Goal: Information Seeking & Learning: Understand process/instructions

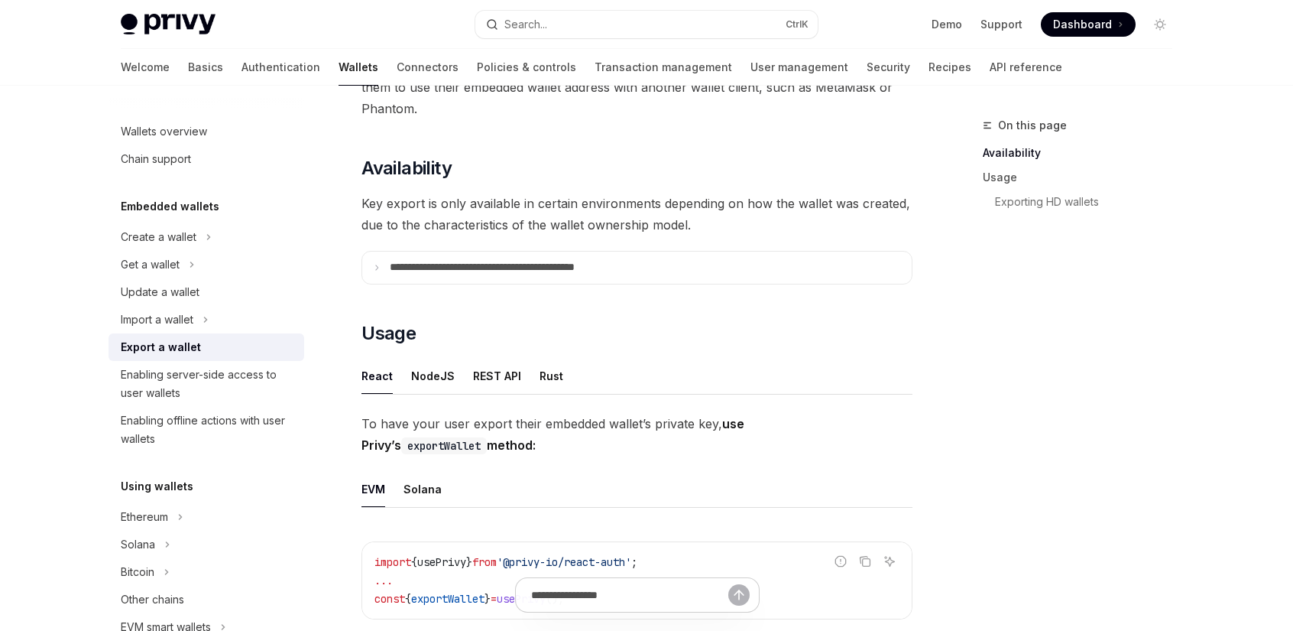
scroll to position [153, 0]
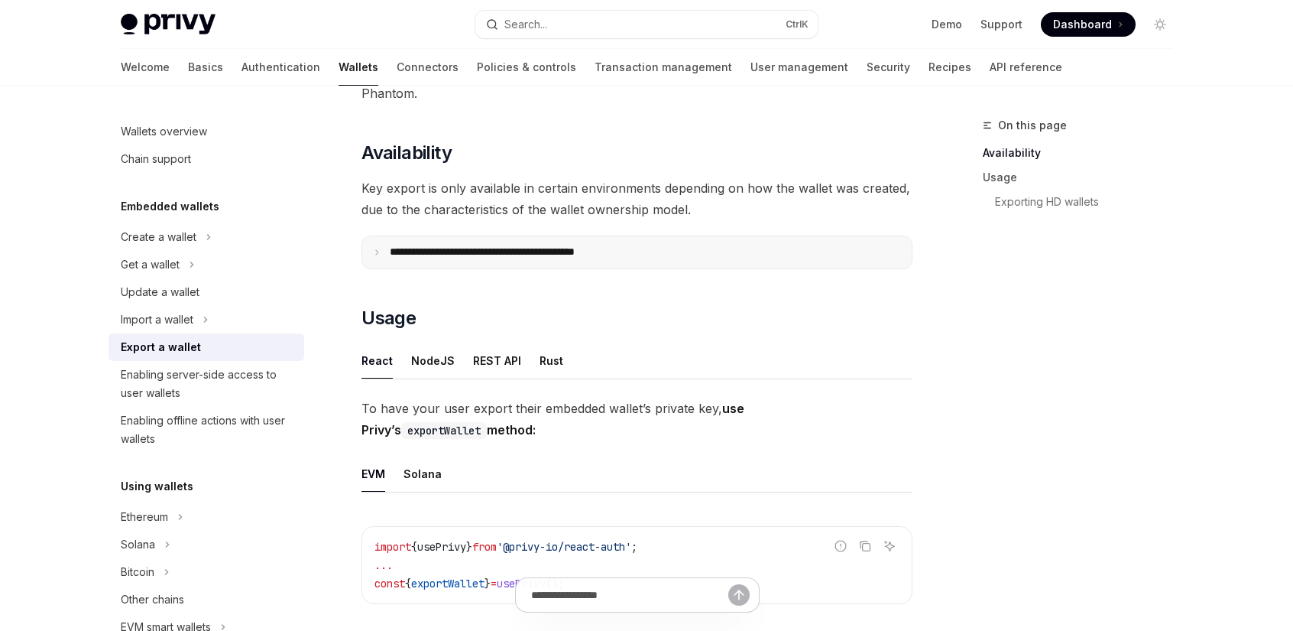
click at [483, 250] on p "**********" at bounding box center [516, 252] width 252 height 14
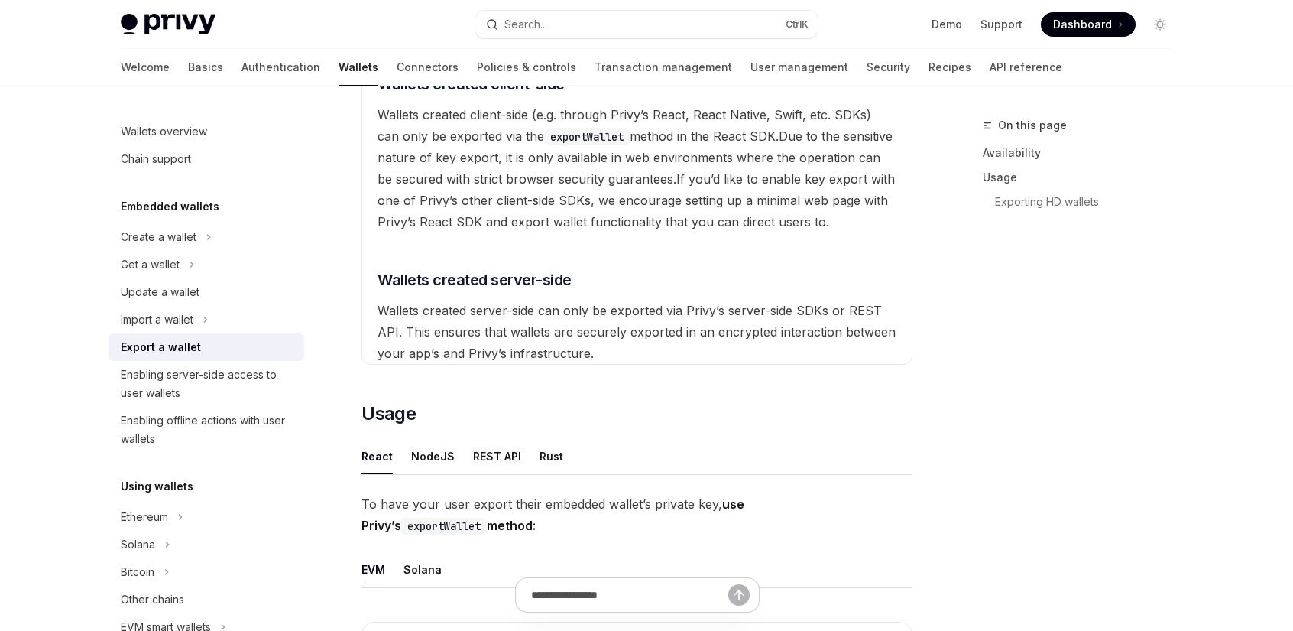
scroll to position [459, 0]
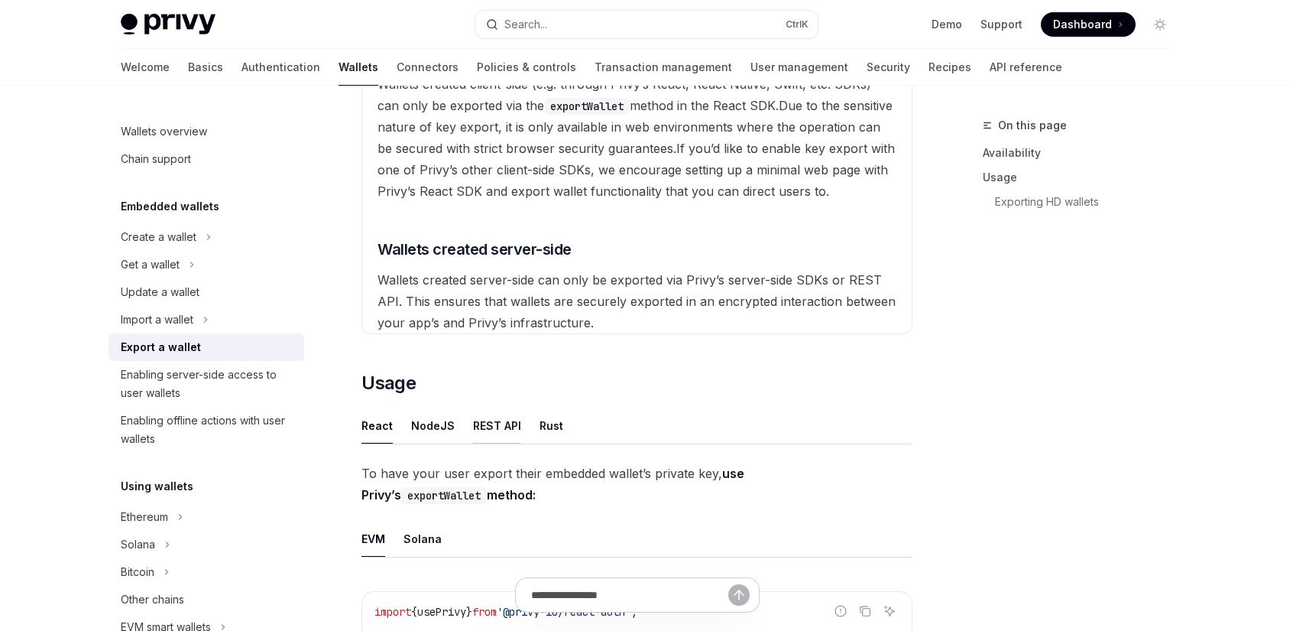
click at [500, 430] on div "REST API" at bounding box center [497, 425] width 48 height 36
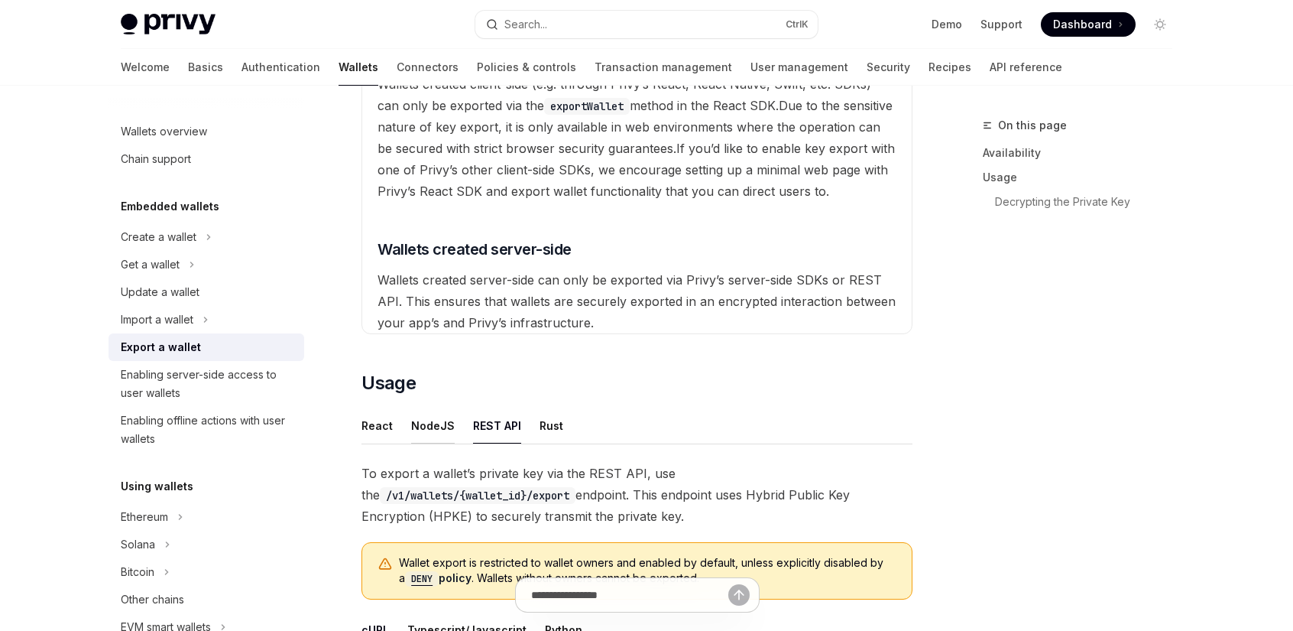
click at [430, 425] on div "NodeJS" at bounding box center [433, 425] width 44 height 36
type textarea "*"
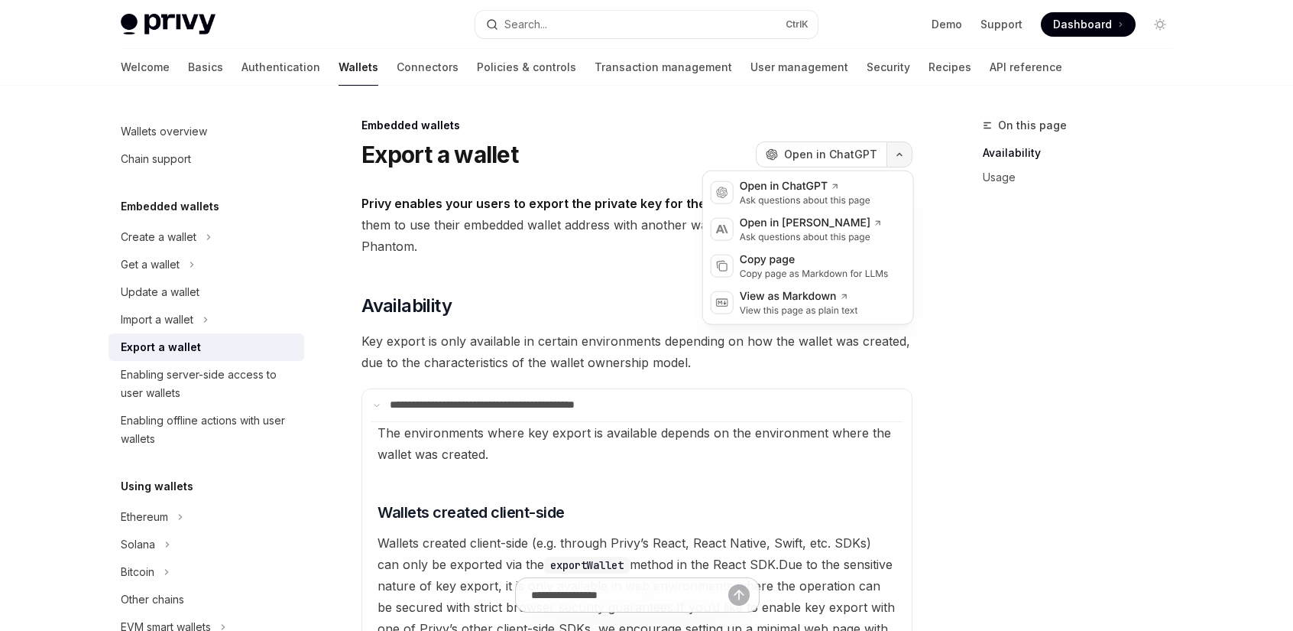
click at [894, 157] on button "button" at bounding box center [900, 154] width 26 height 26
click at [762, 267] on div "Copy page as Markdown for LLMs" at bounding box center [814, 273] width 149 height 12
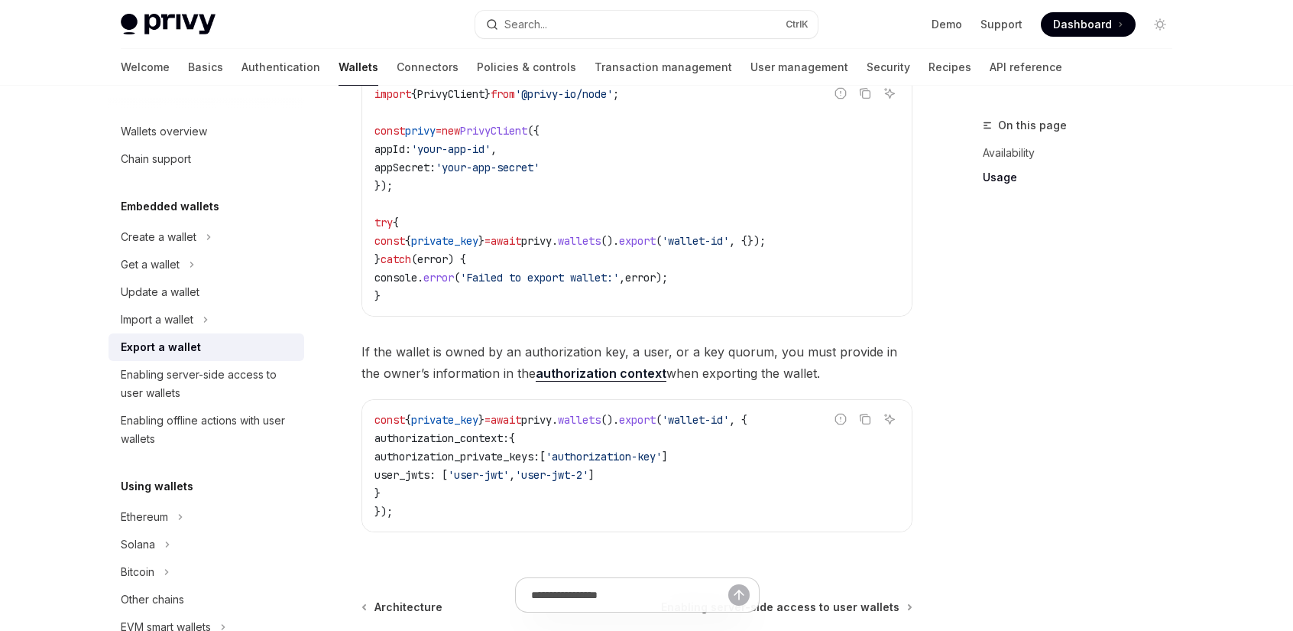
scroll to position [1049, 0]
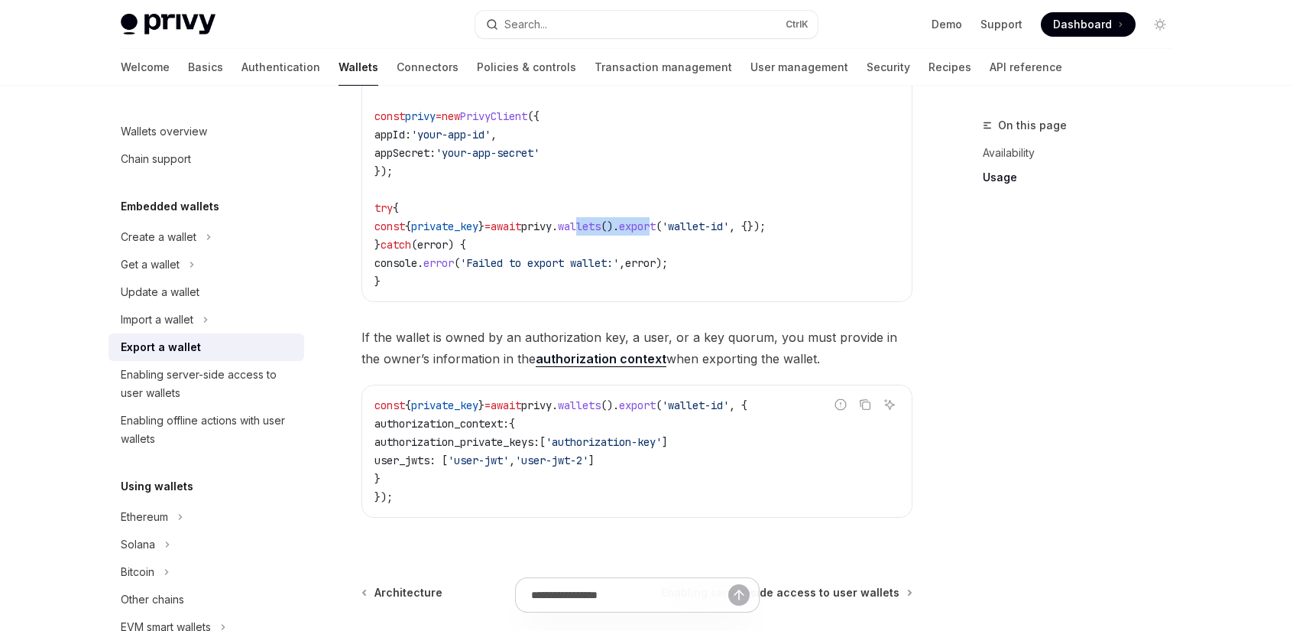
drag, startPoint x: 700, startPoint y: 225, endPoint x: 625, endPoint y: 224, distance: 74.9
click at [624, 224] on span "const { private_key } = await privy . wallets (). export ( 'wallet-id' , {});" at bounding box center [569, 226] width 391 height 14
copy span "lets (). expor"
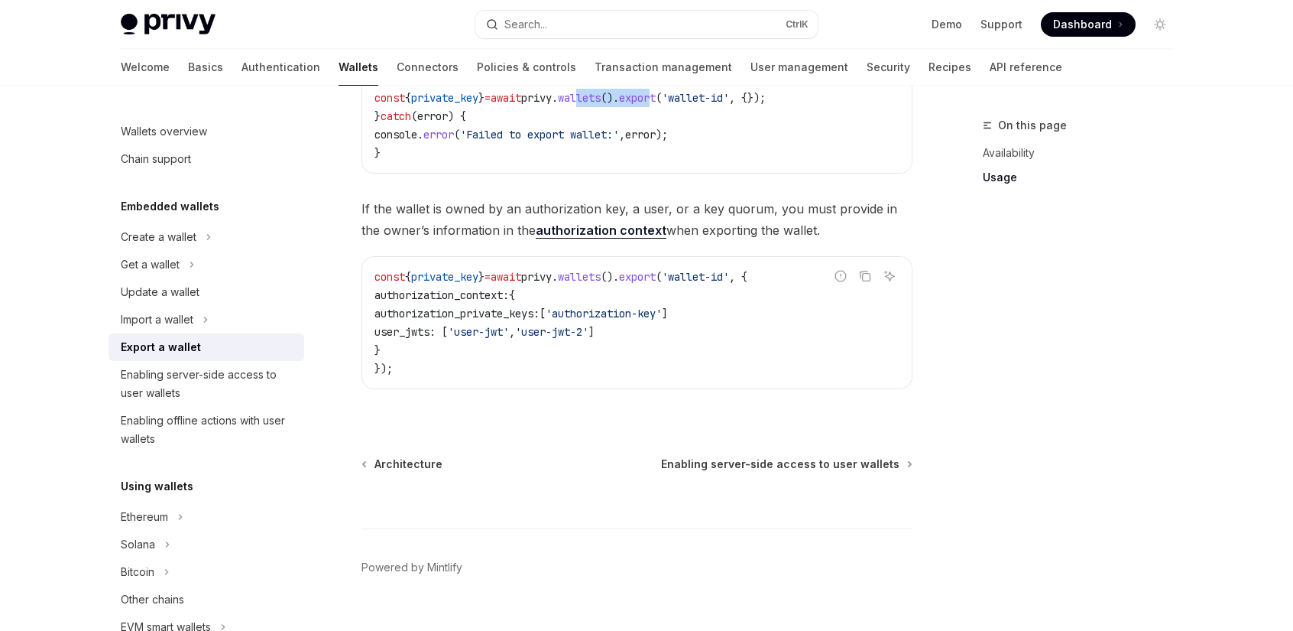
scroll to position [1201, 0]
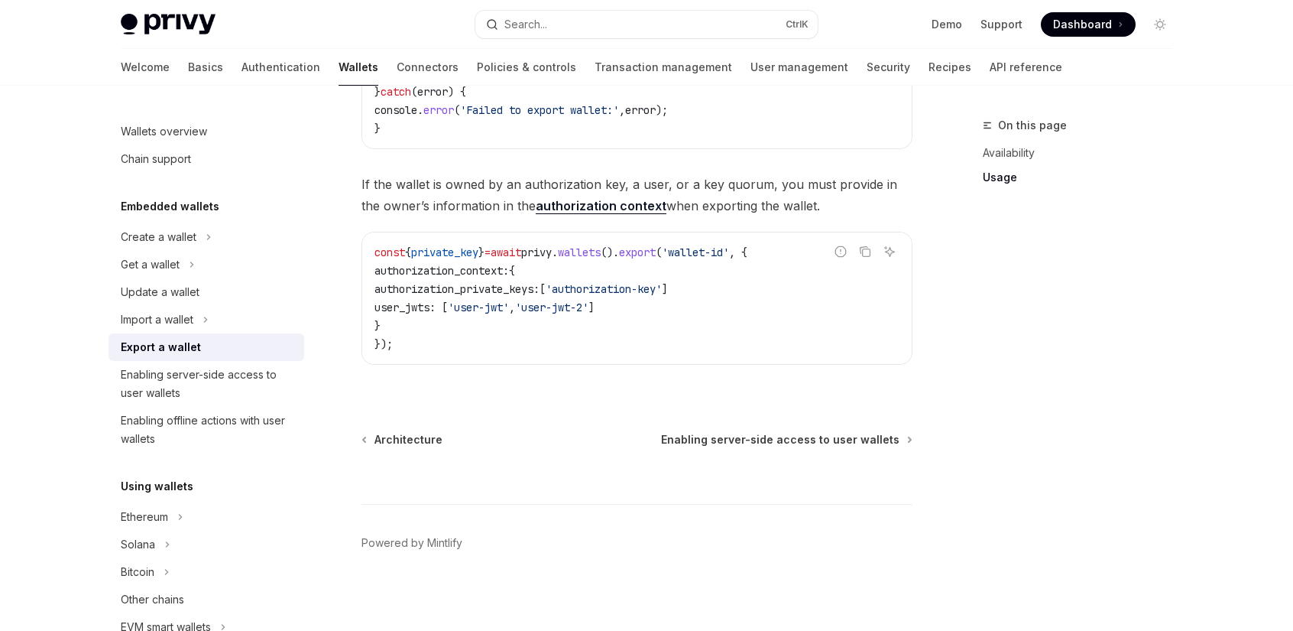
click at [570, 203] on link "authorization context" at bounding box center [601, 206] width 131 height 16
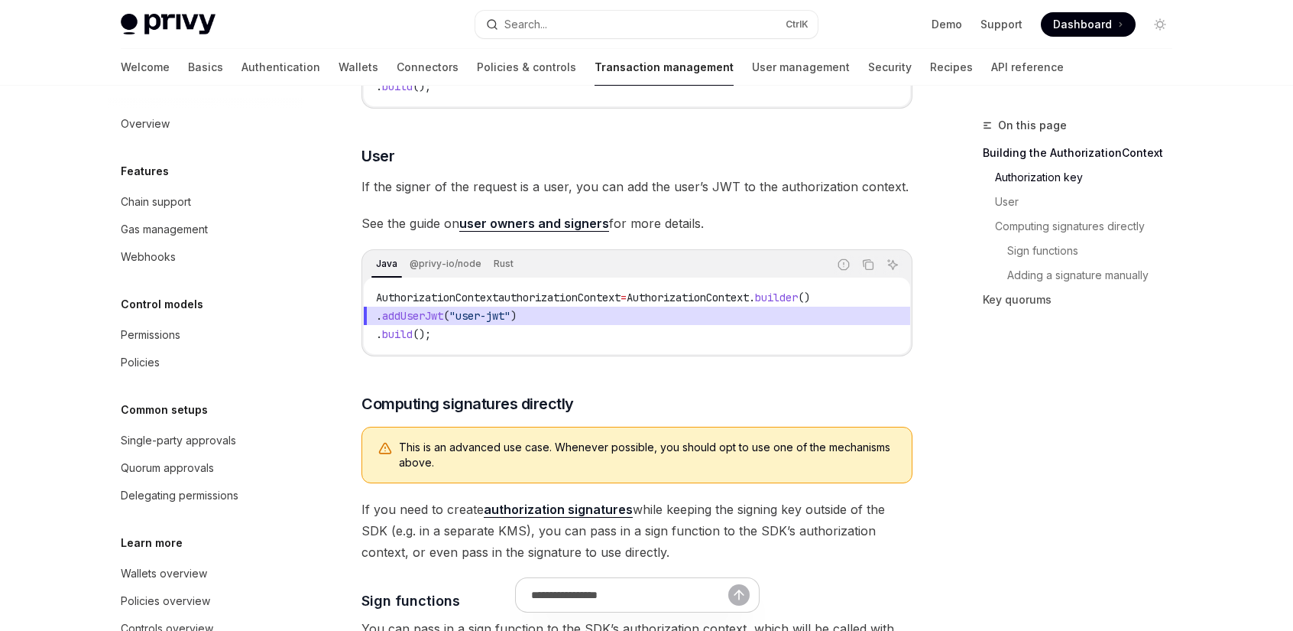
scroll to position [611, 0]
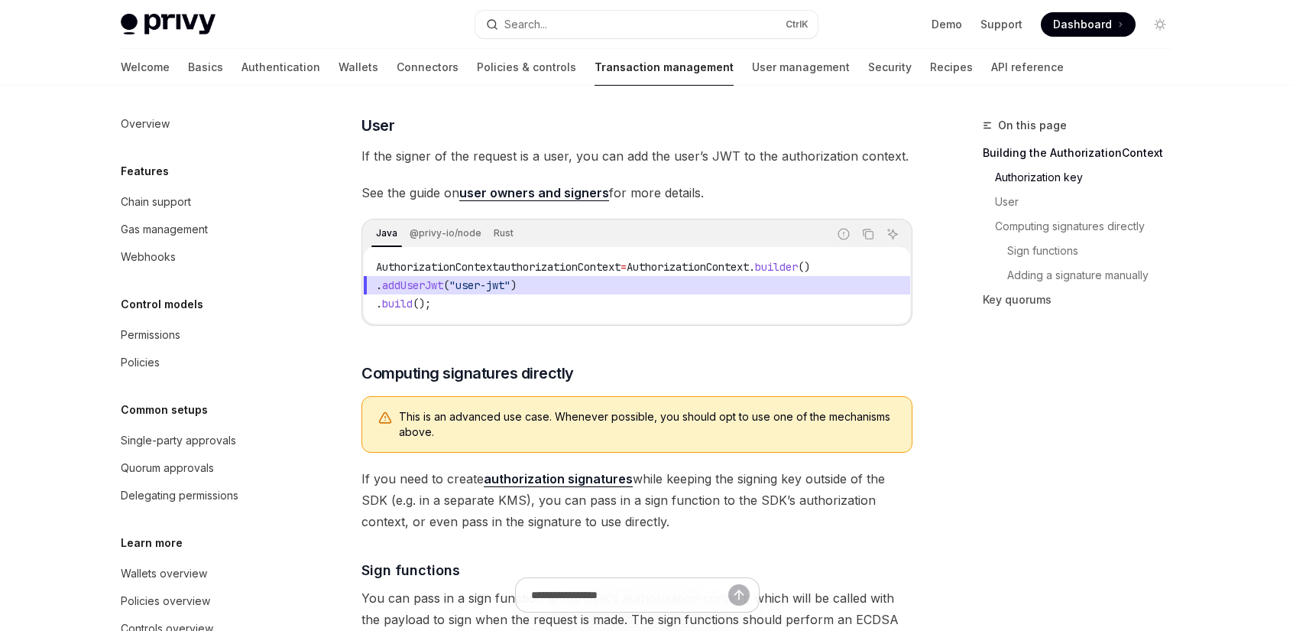
click at [538, 201] on link "user owners and signers" at bounding box center [534, 193] width 150 height 16
type textarea "*"
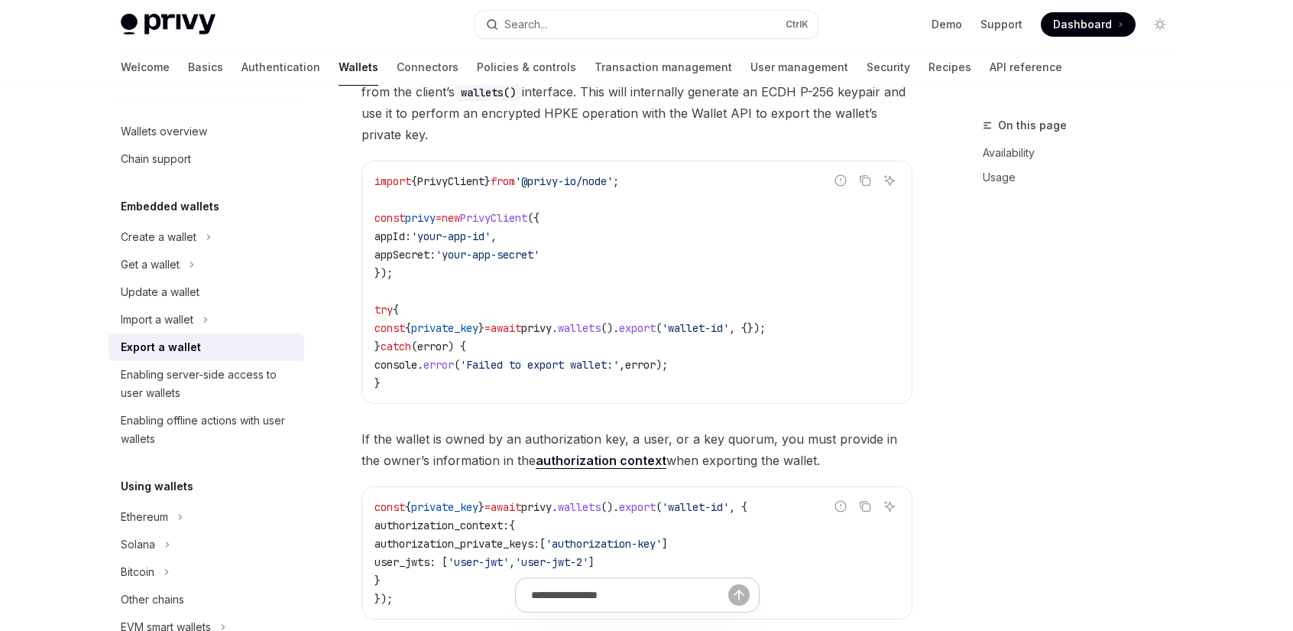
scroll to position [611, 0]
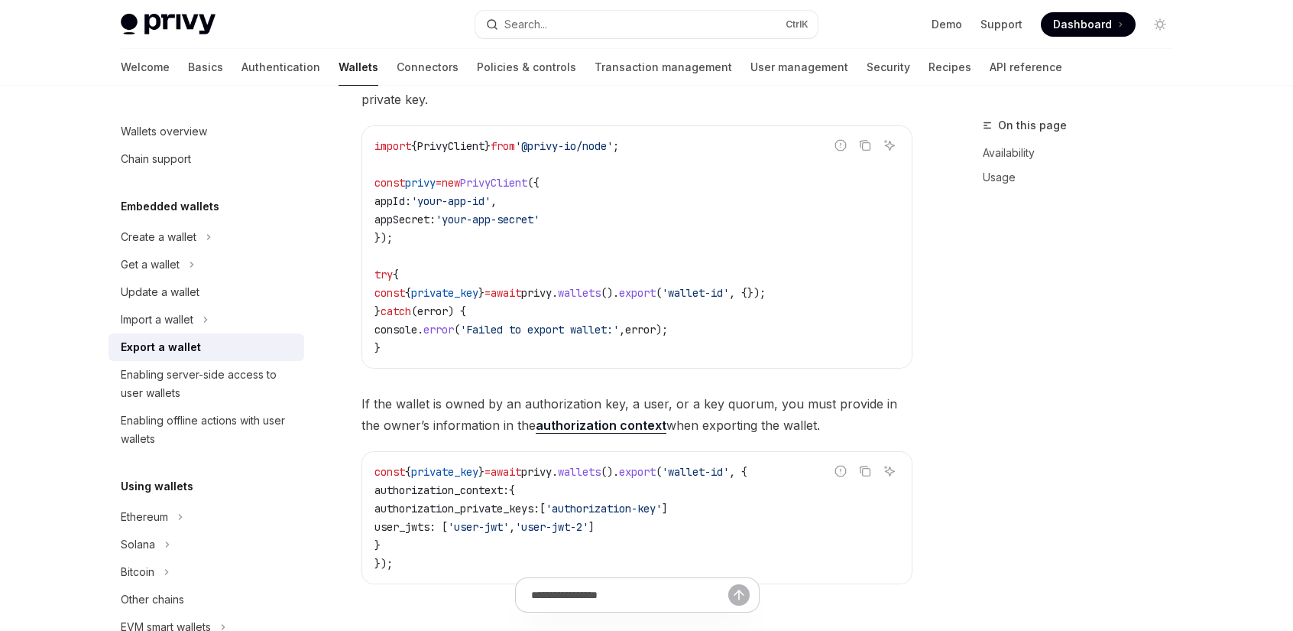
click at [602, 418] on link "authorization context" at bounding box center [601, 425] width 131 height 16
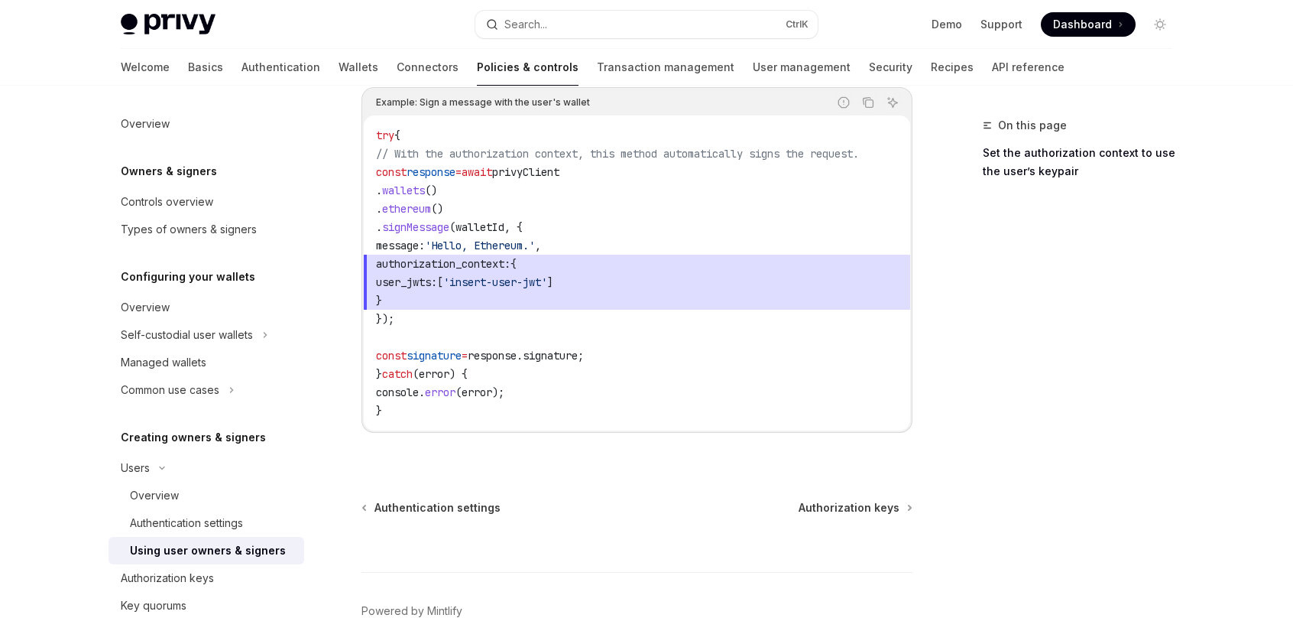
scroll to position [917, 0]
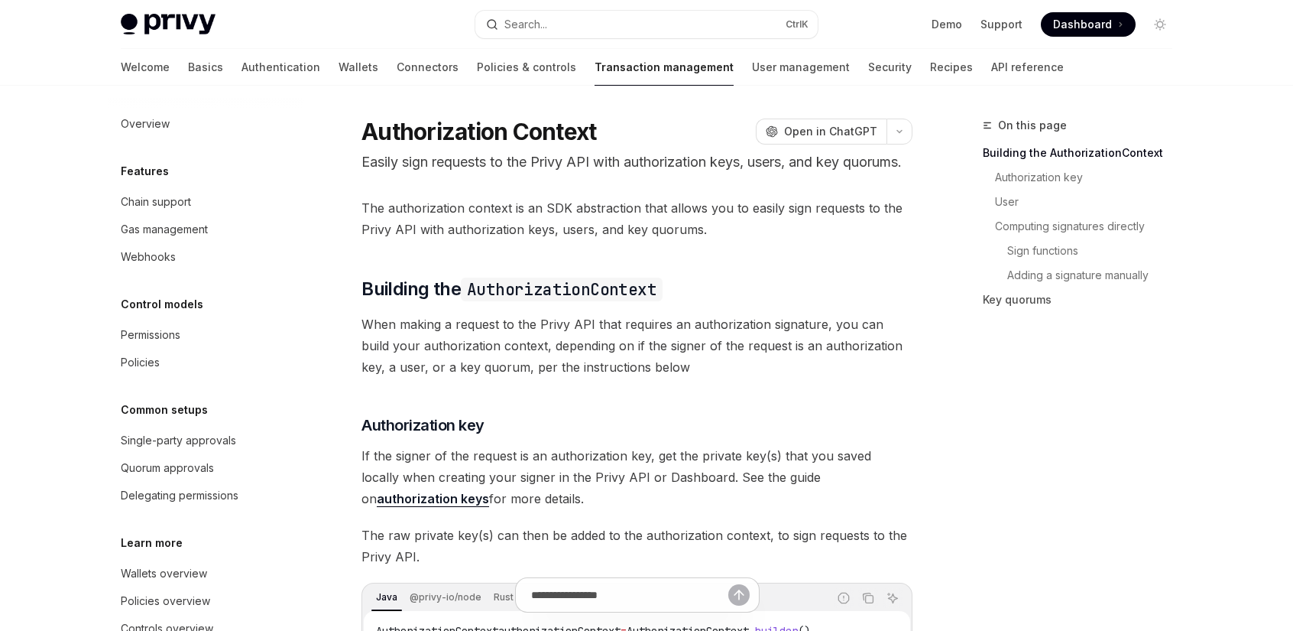
click at [1087, 20] on span "Dashboard" at bounding box center [1082, 24] width 59 height 15
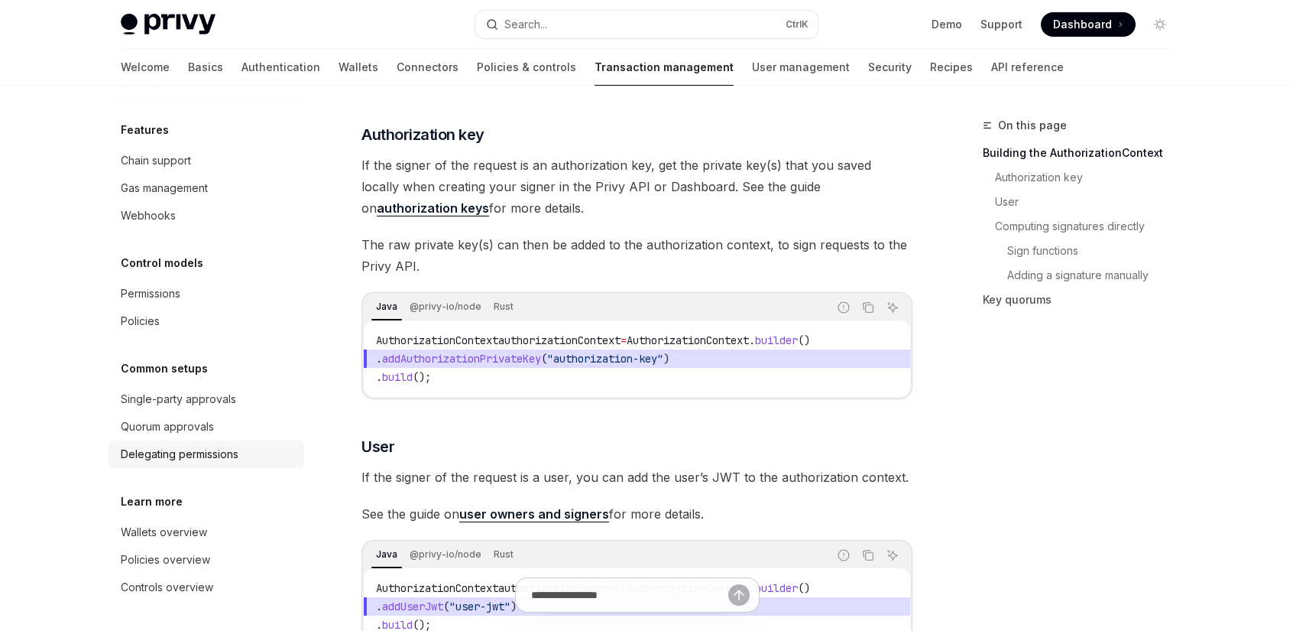
scroll to position [306, 0]
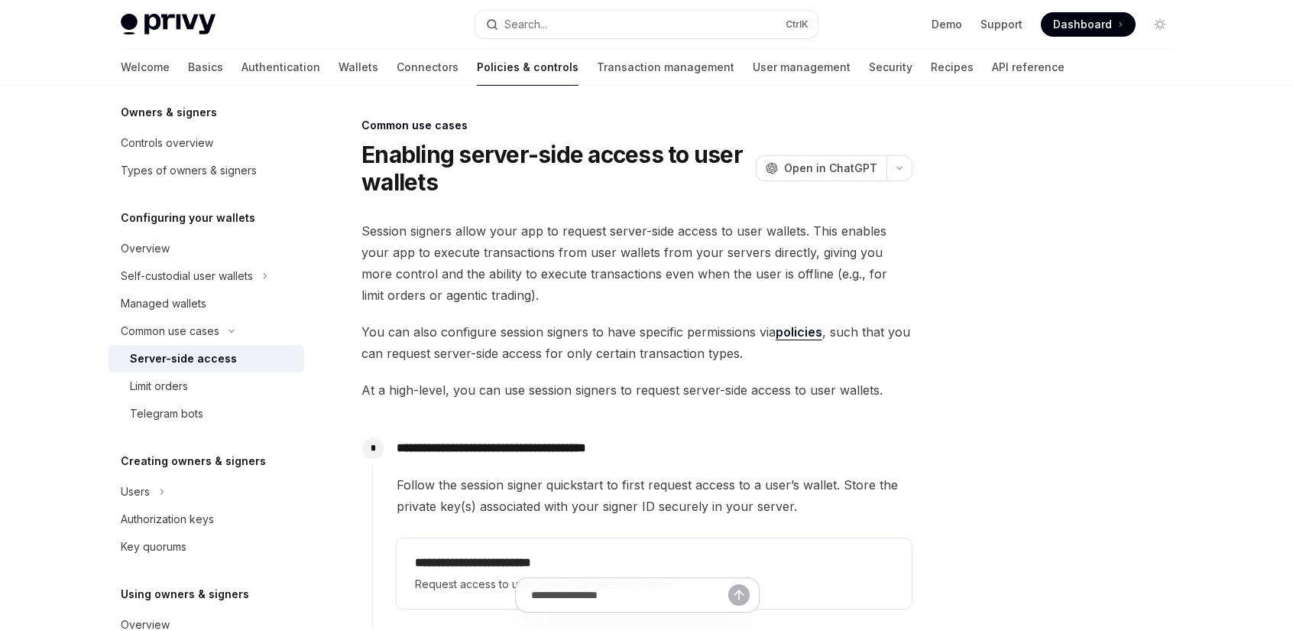
scroll to position [153, 0]
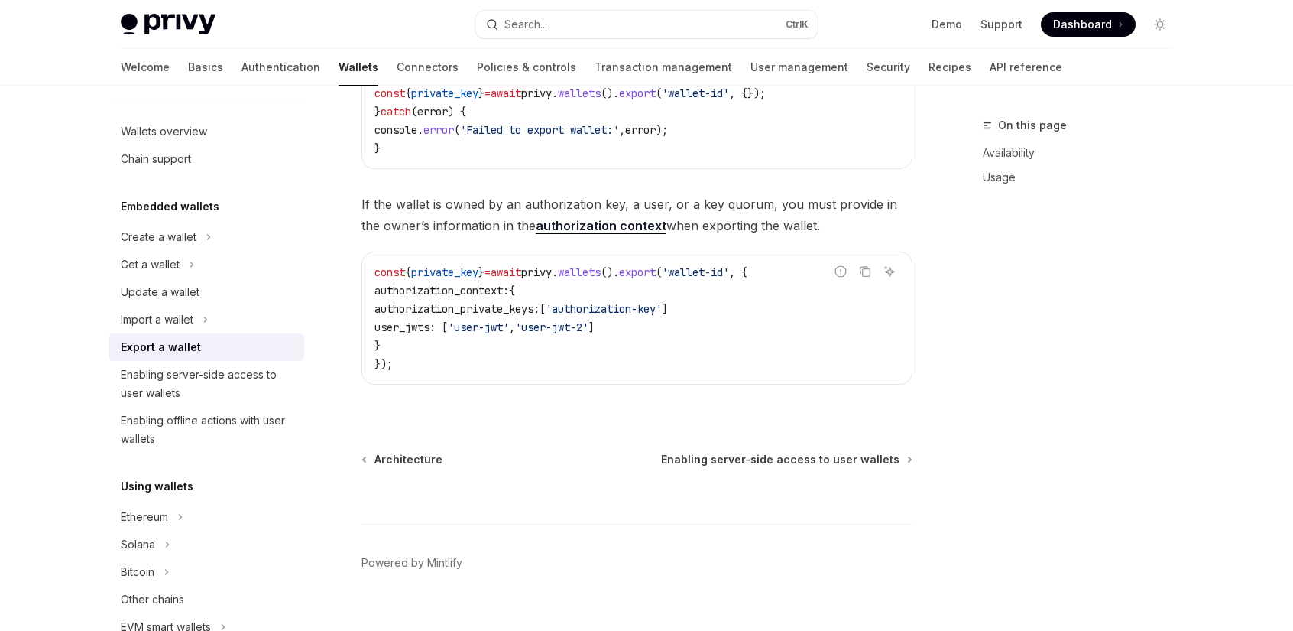
scroll to position [832, 0]
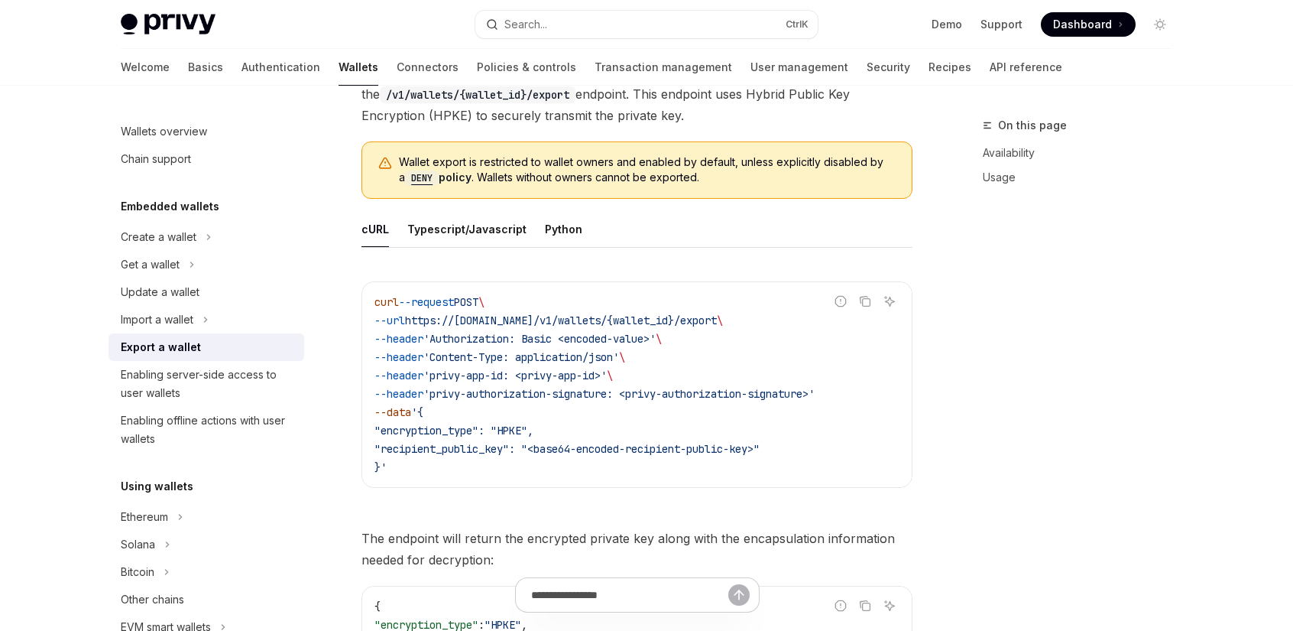
scroll to position [459, 0]
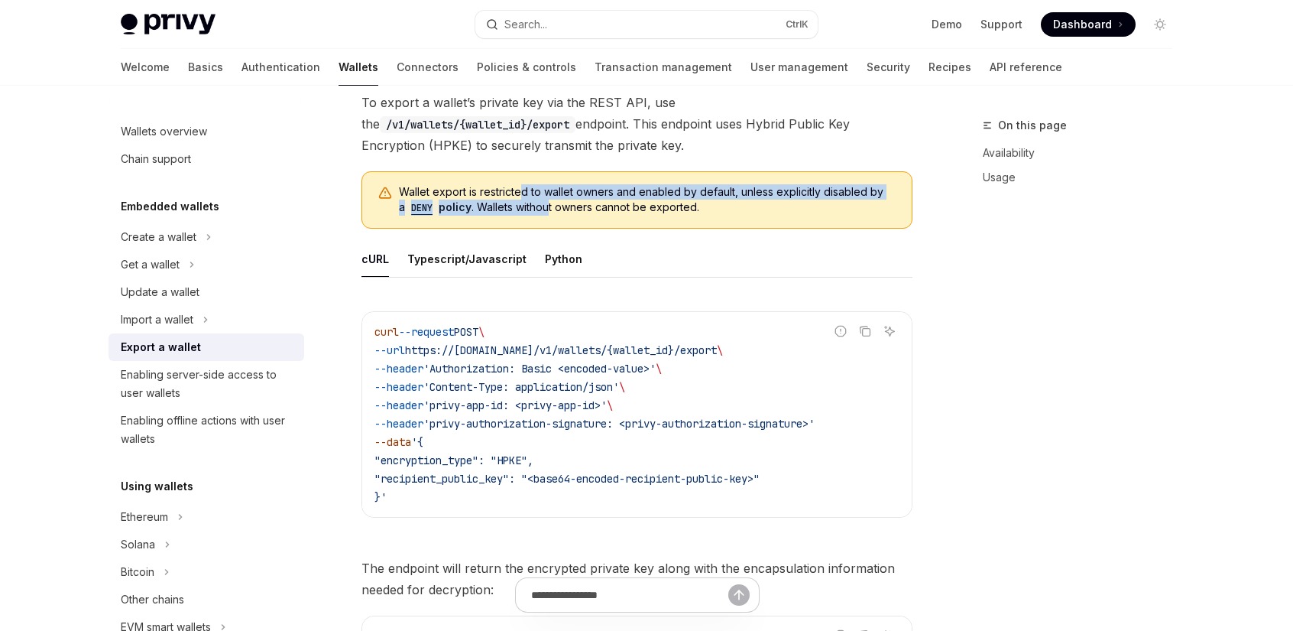
drag, startPoint x: 524, startPoint y: 187, endPoint x: 566, endPoint y: 216, distance: 50.7
click at [549, 206] on span "Wallet export is restricted to wallet owners and enabled by default, unless exp…" at bounding box center [648, 199] width 498 height 31
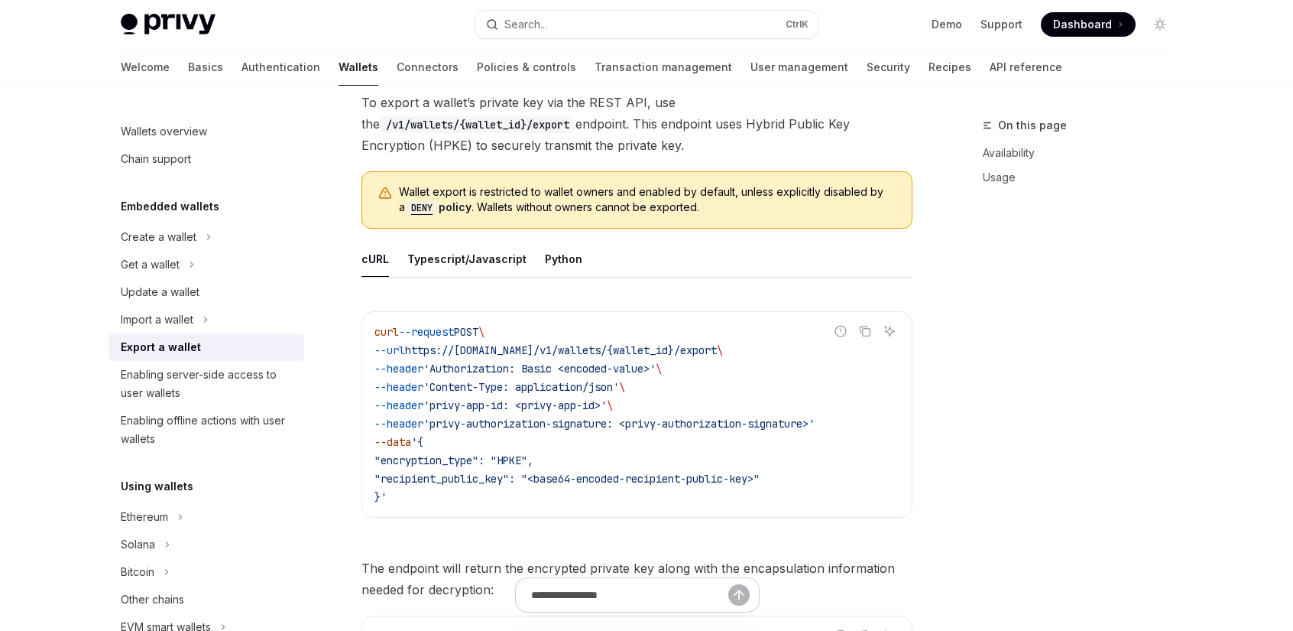
drag, startPoint x: 618, startPoint y: 204, endPoint x: 631, endPoint y: 206, distance: 13.1
click at [620, 204] on span "Wallet export is restricted to wallet owners and enabled by default, unless exp…" at bounding box center [648, 199] width 498 height 31
drag, startPoint x: 624, startPoint y: 206, endPoint x: 591, endPoint y: 201, distance: 33.9
click at [591, 201] on span "Wallet export is restricted to wallet owners and enabled by default, unless exp…" at bounding box center [648, 199] width 498 height 31
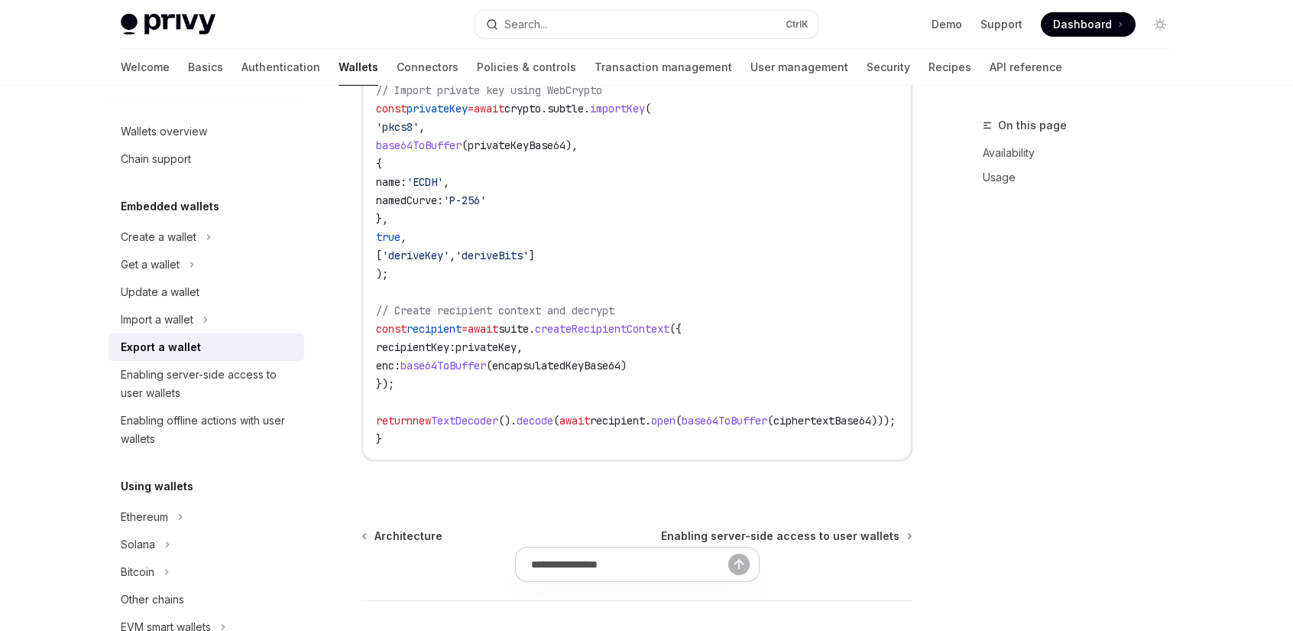
scroll to position [2140, 0]
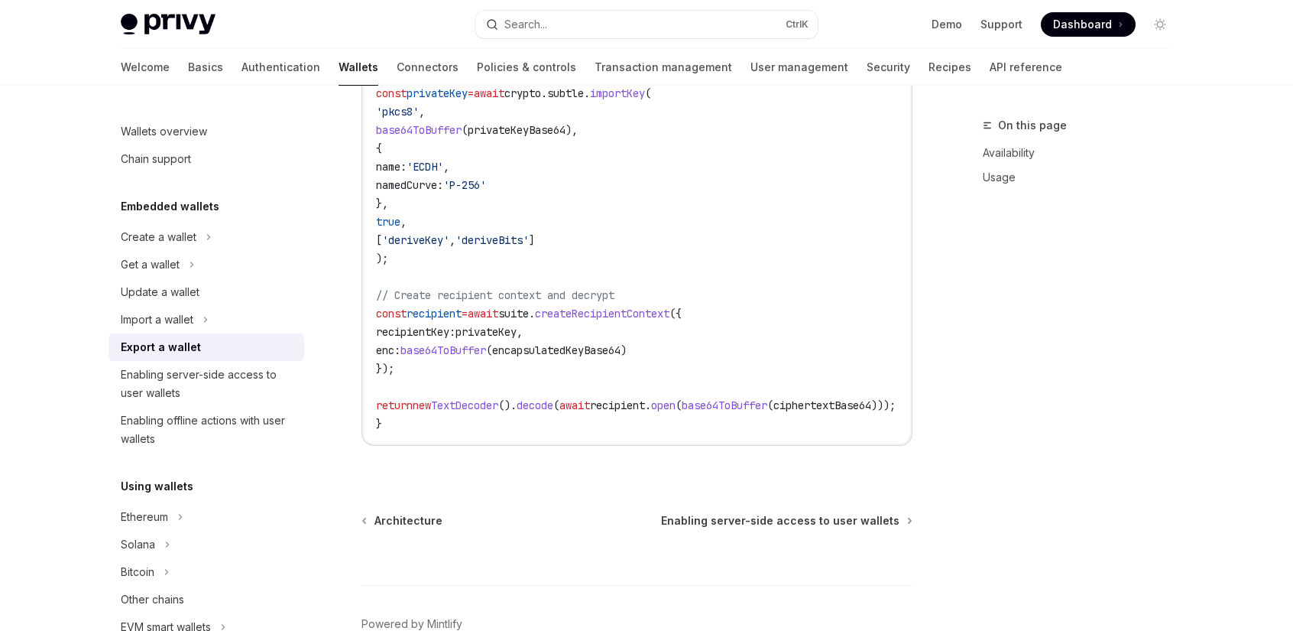
click at [162, 347] on div "Export a wallet" at bounding box center [161, 347] width 80 height 18
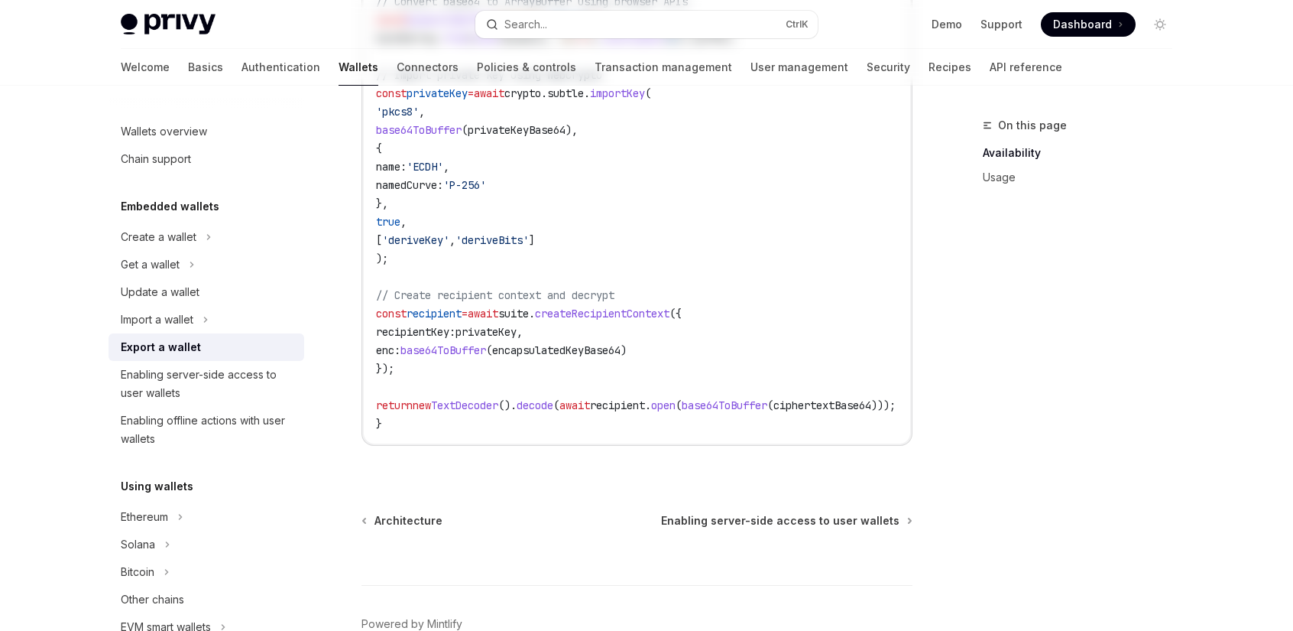
scroll to position [0, 0]
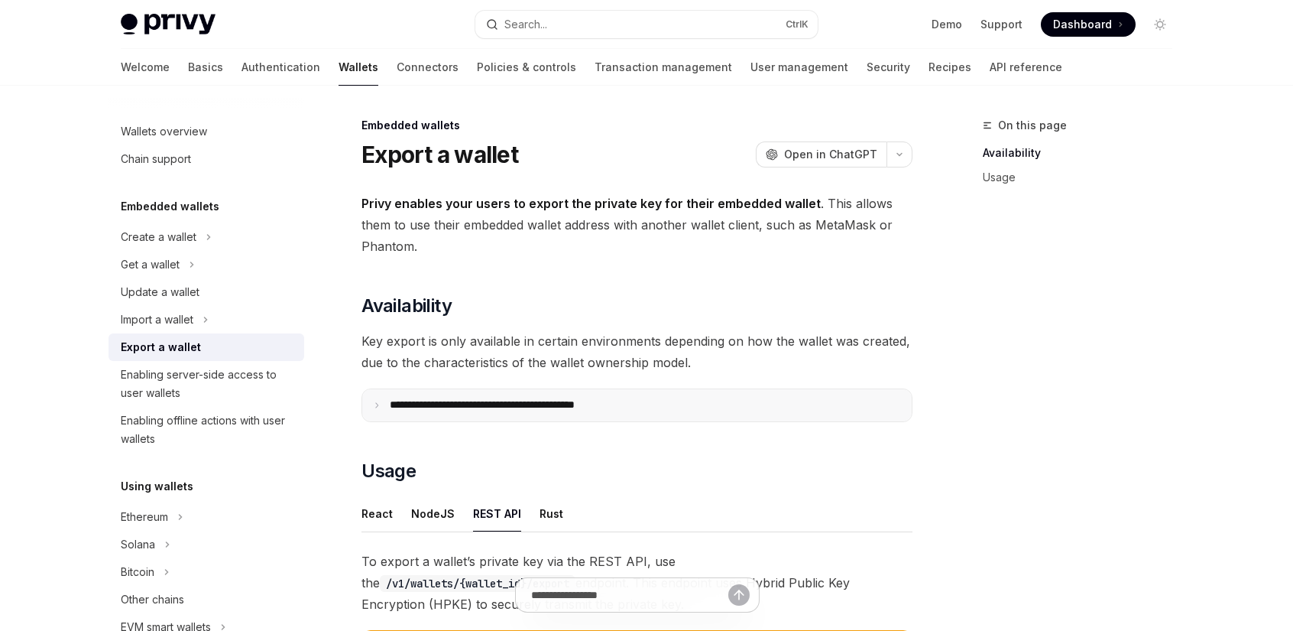
click at [475, 401] on p "**********" at bounding box center [516, 405] width 252 height 14
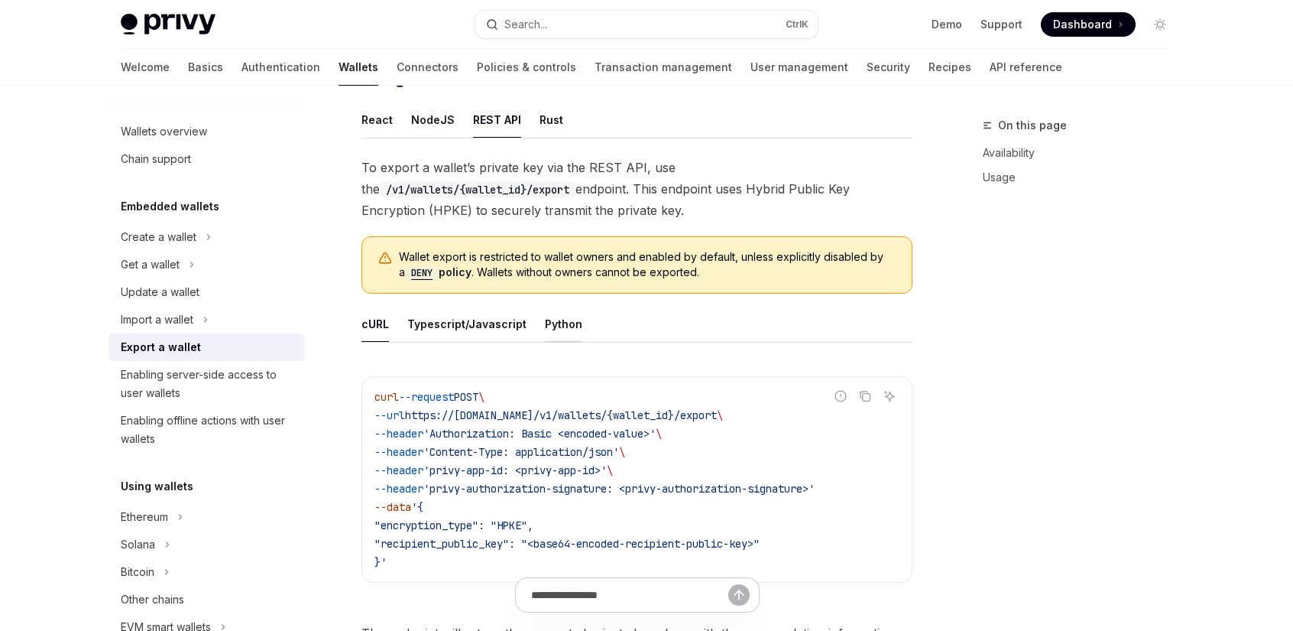
scroll to position [611, 0]
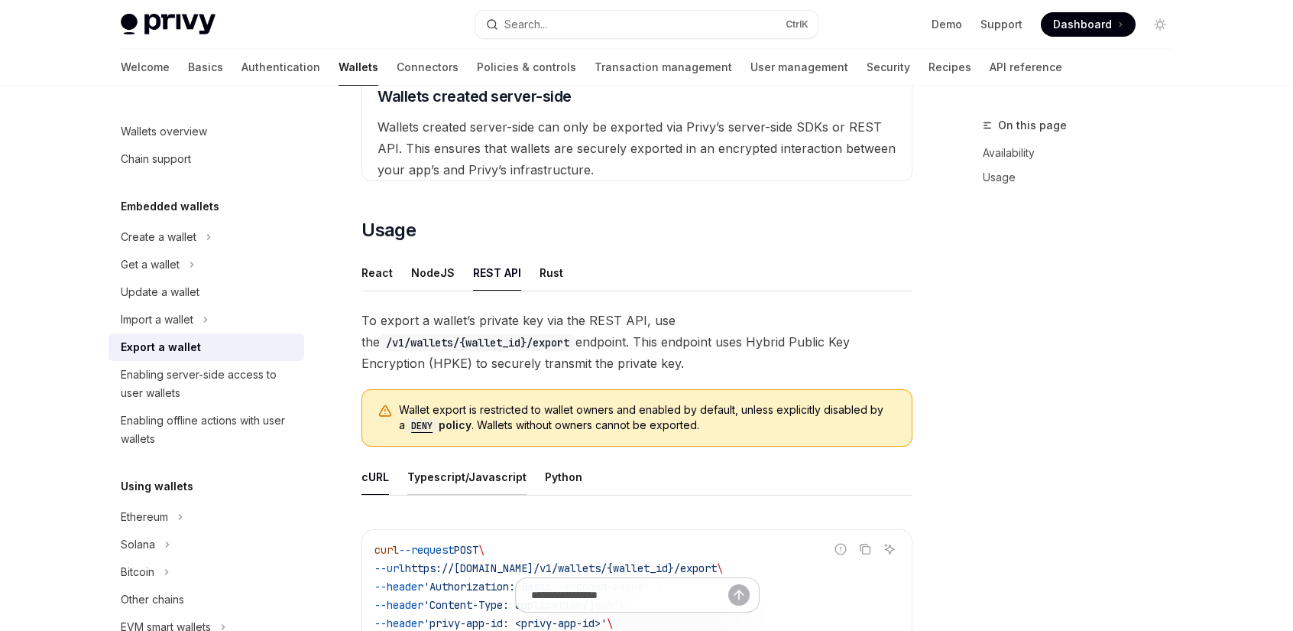
click at [489, 476] on div "Typescript/Javascript" at bounding box center [466, 477] width 119 height 36
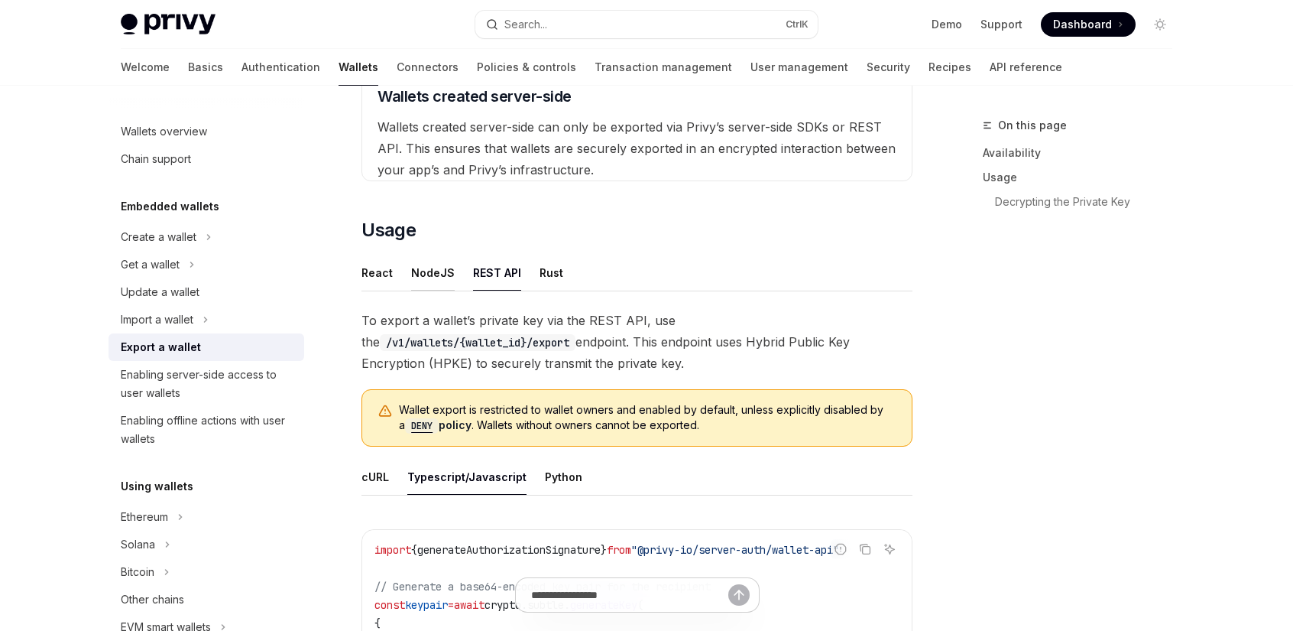
click at [438, 279] on div "NodeJS" at bounding box center [433, 272] width 44 height 36
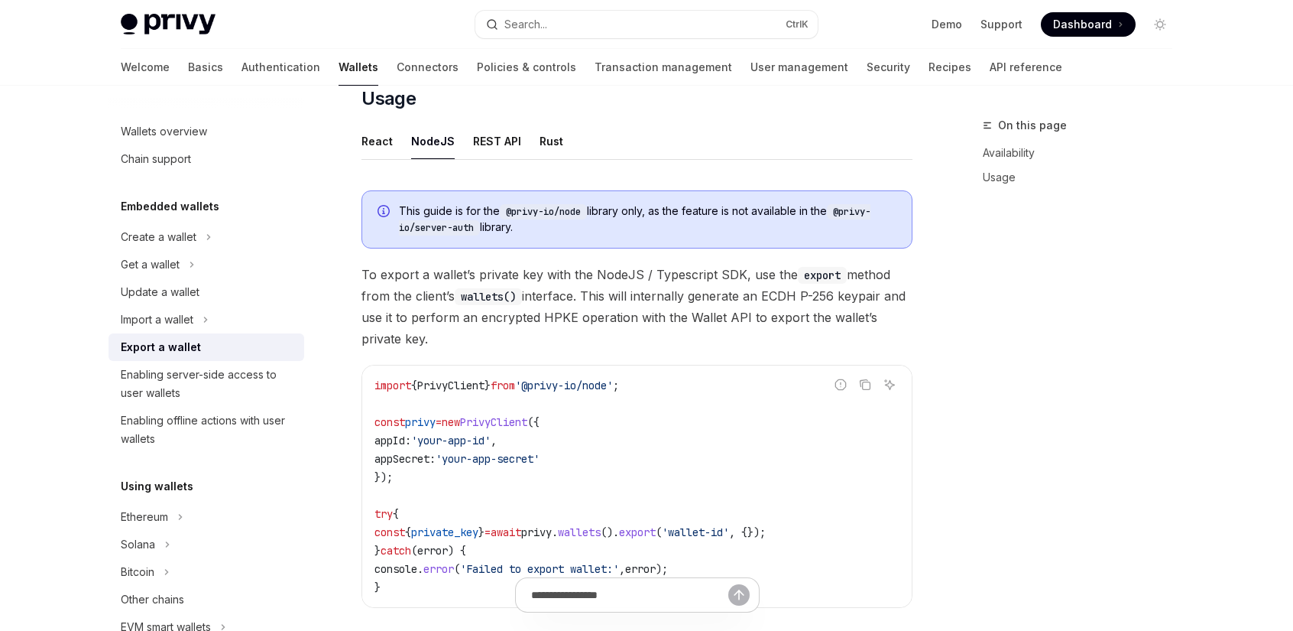
scroll to position [590, 0]
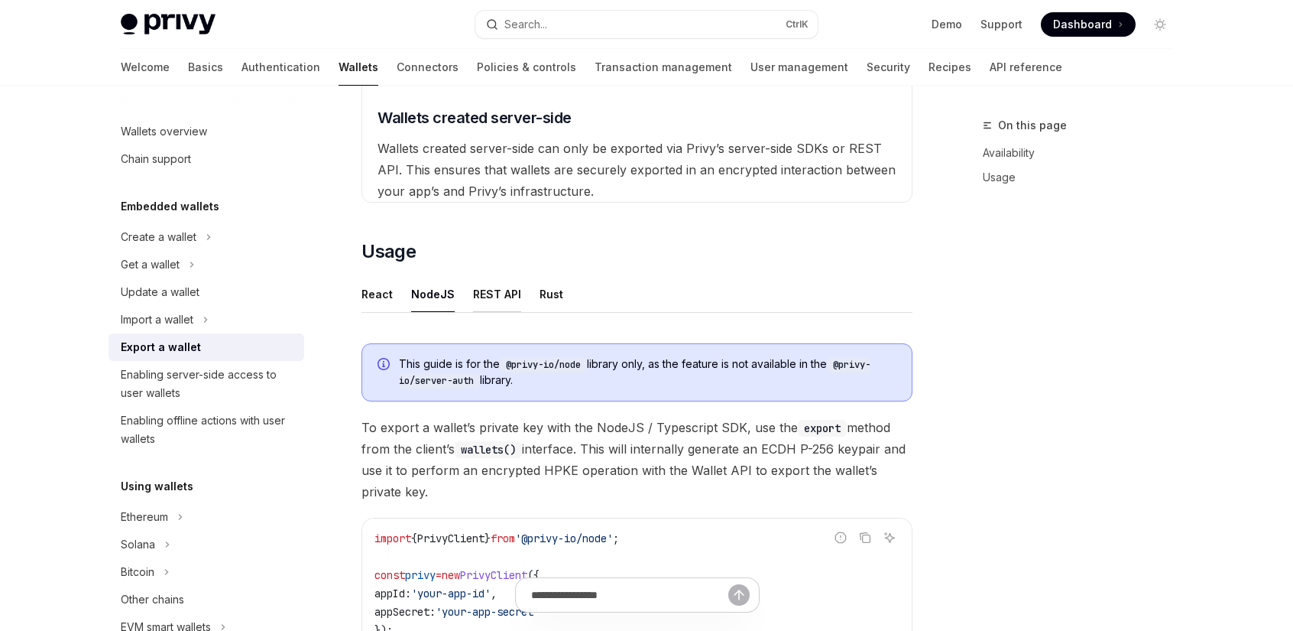
click at [499, 293] on div "REST API" at bounding box center [497, 294] width 48 height 36
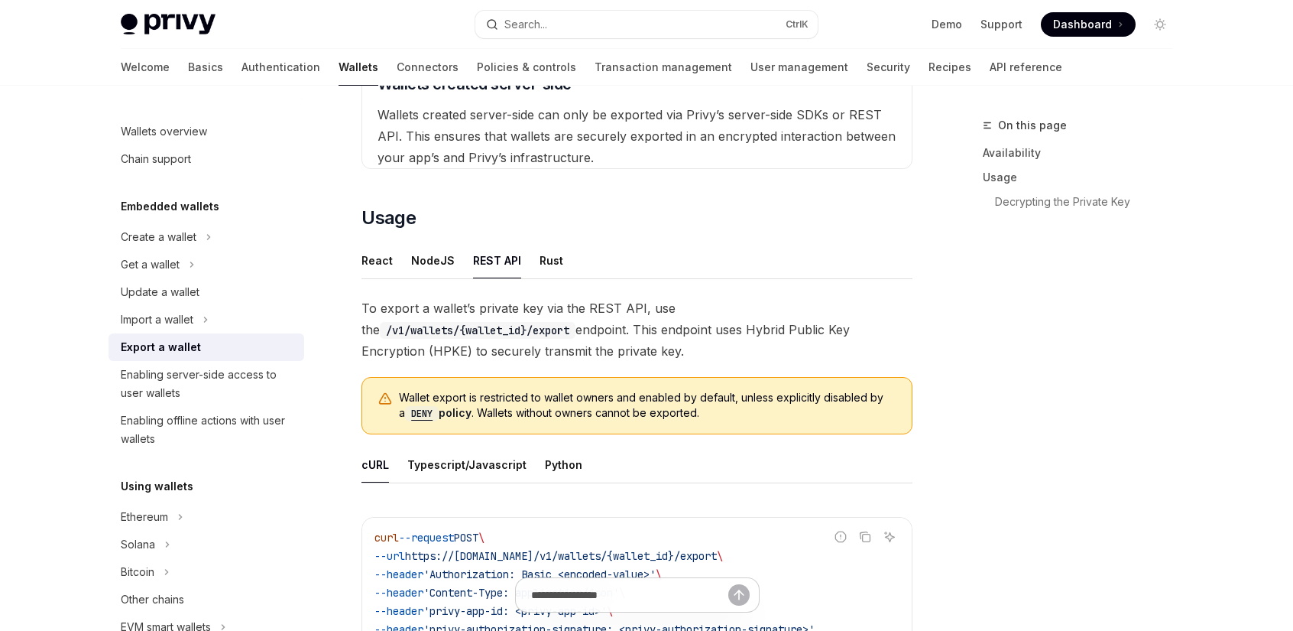
scroll to position [616, 0]
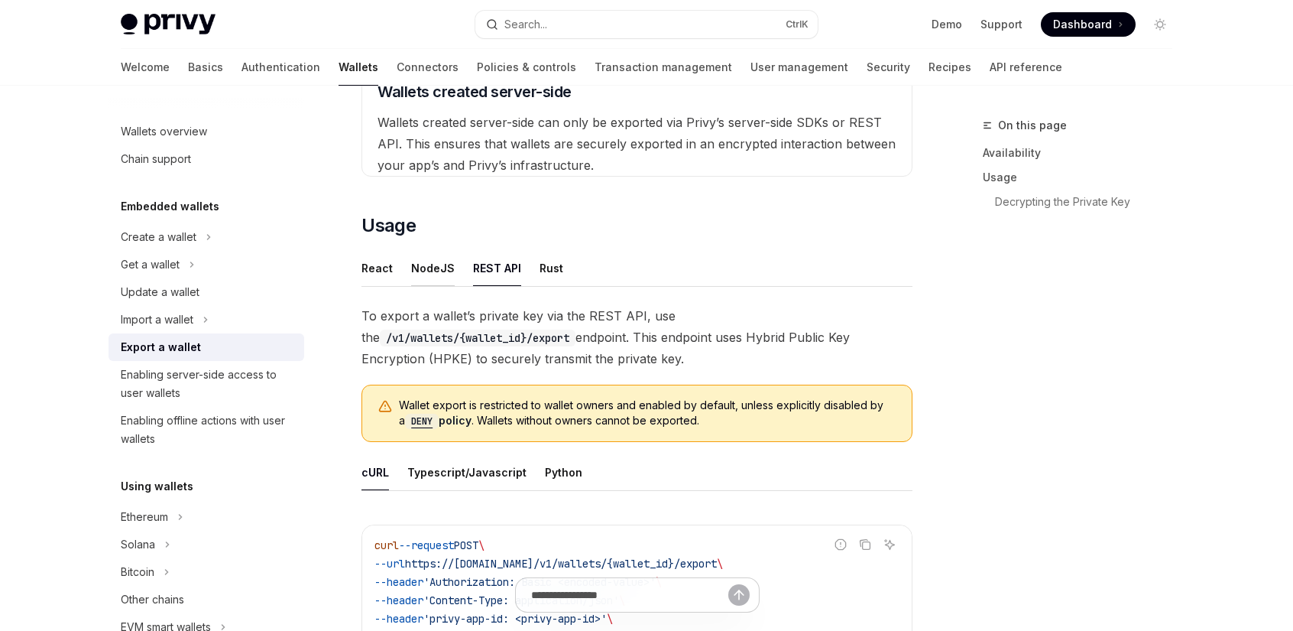
click at [440, 264] on div "NodeJS" at bounding box center [433, 268] width 44 height 36
type textarea "*"
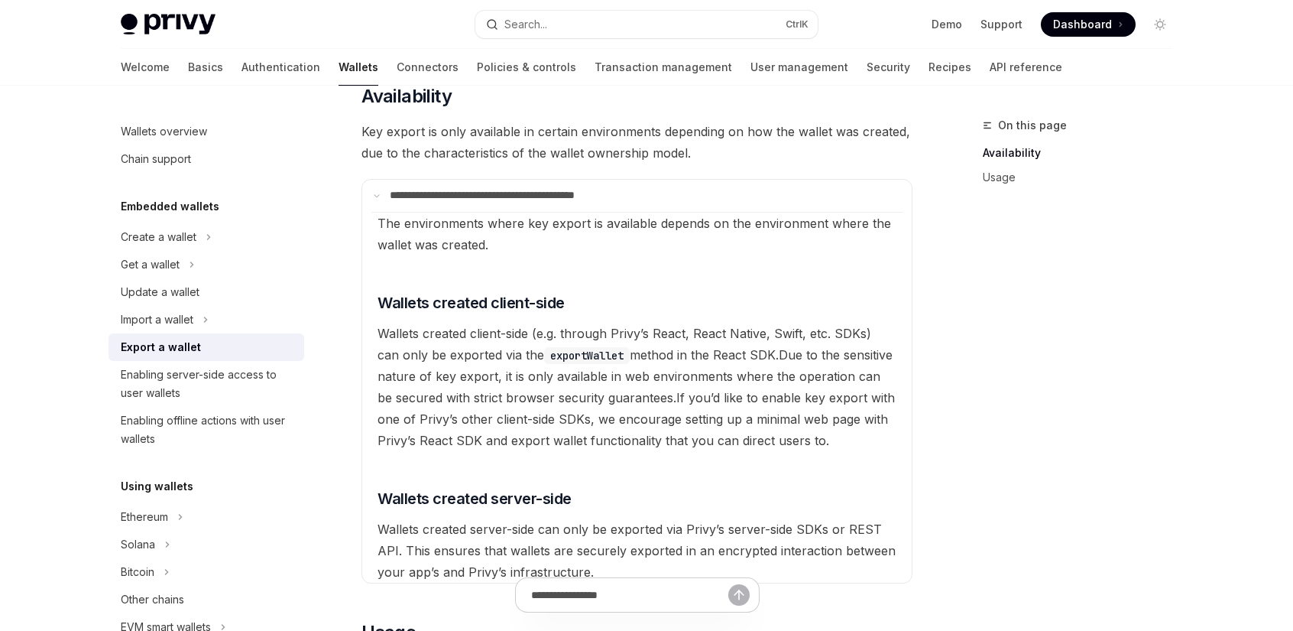
scroll to position [5, 0]
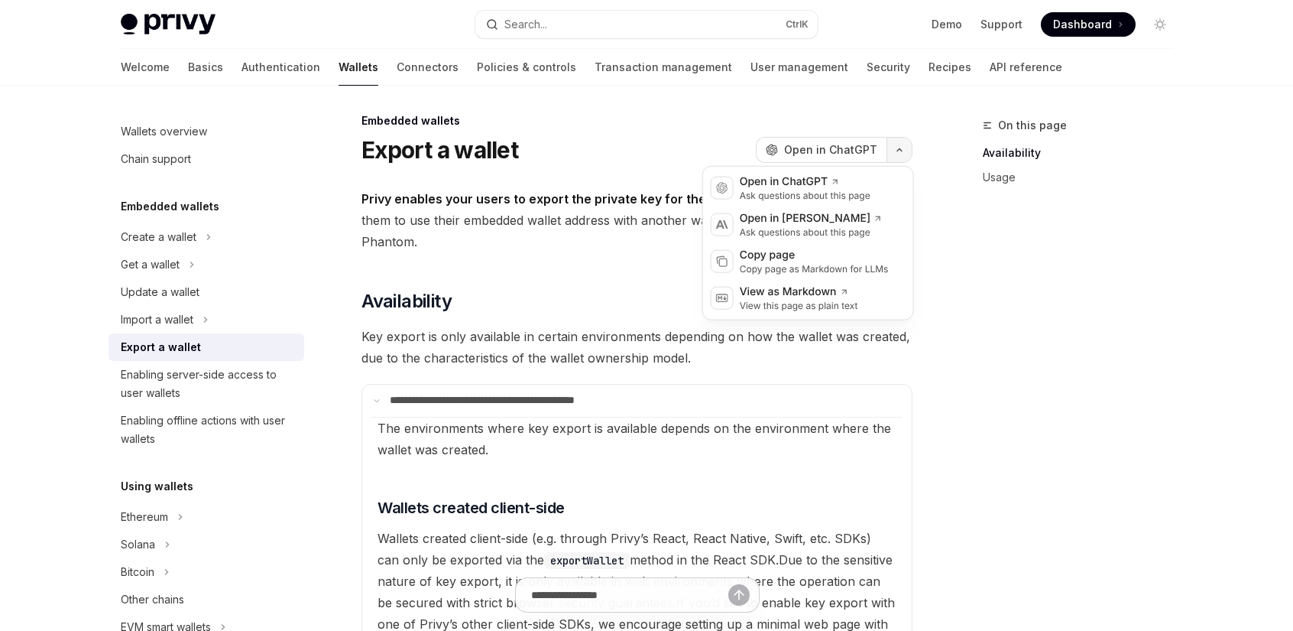
click at [900, 152] on icon "button" at bounding box center [899, 150] width 18 height 6
click at [793, 250] on div "Copy page" at bounding box center [814, 255] width 149 height 15
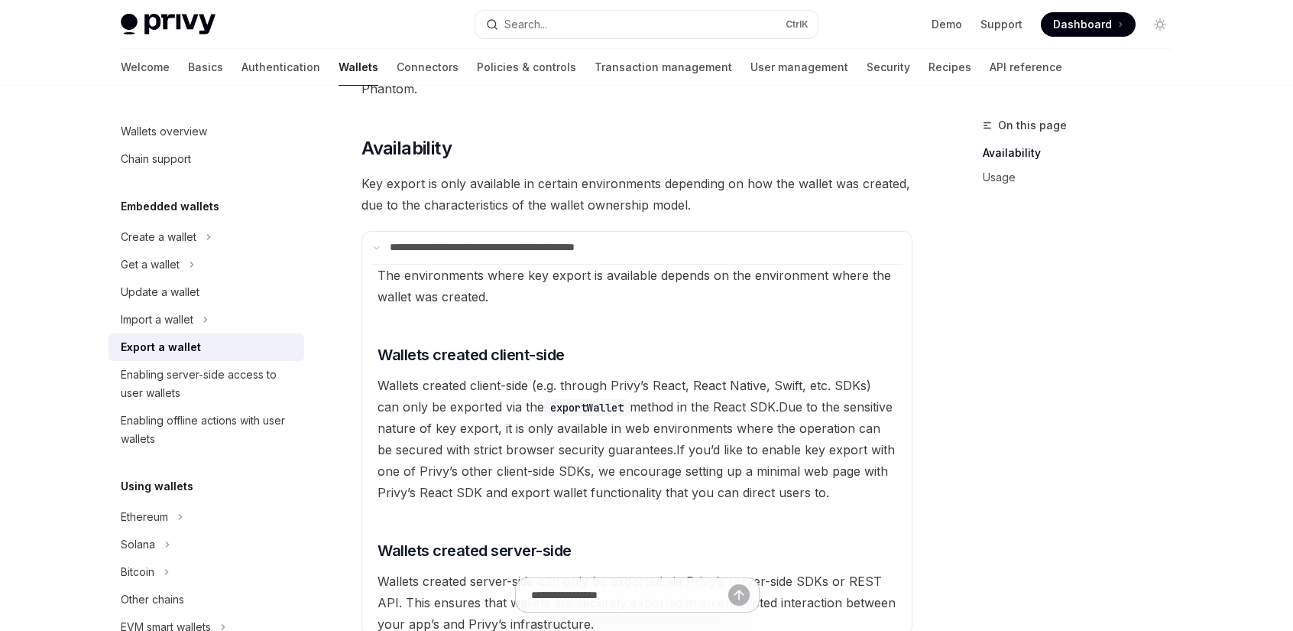
scroll to position [0, 0]
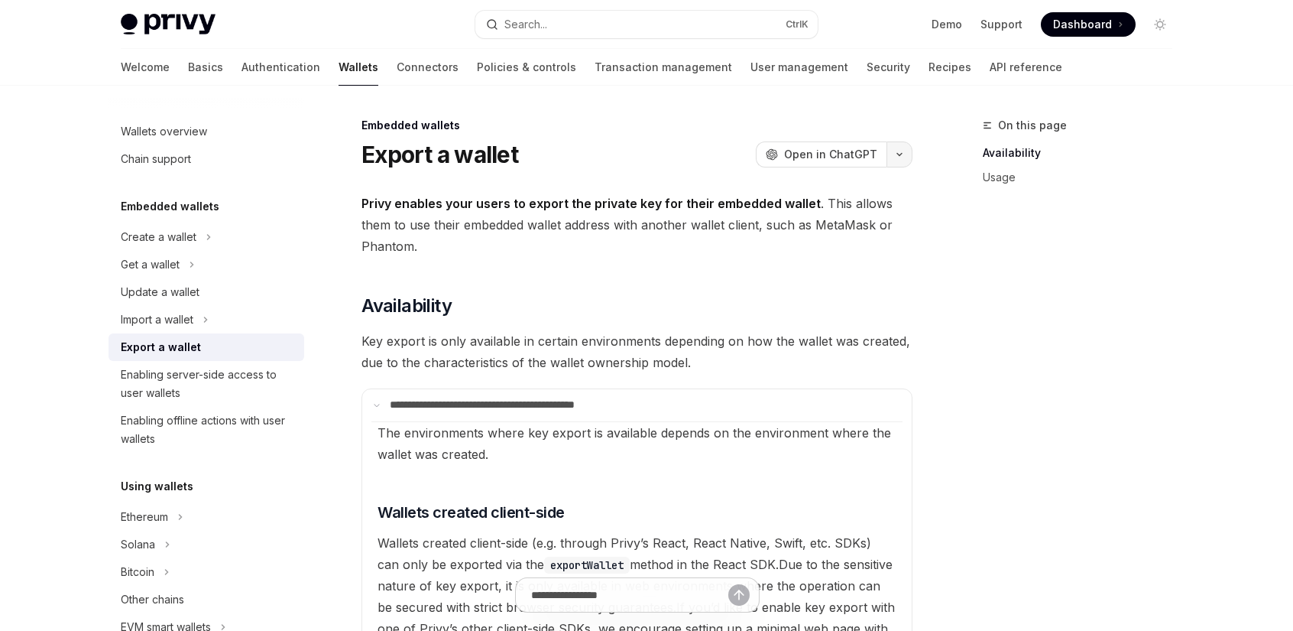
click at [902, 155] on icon "button" at bounding box center [899, 154] width 18 height 6
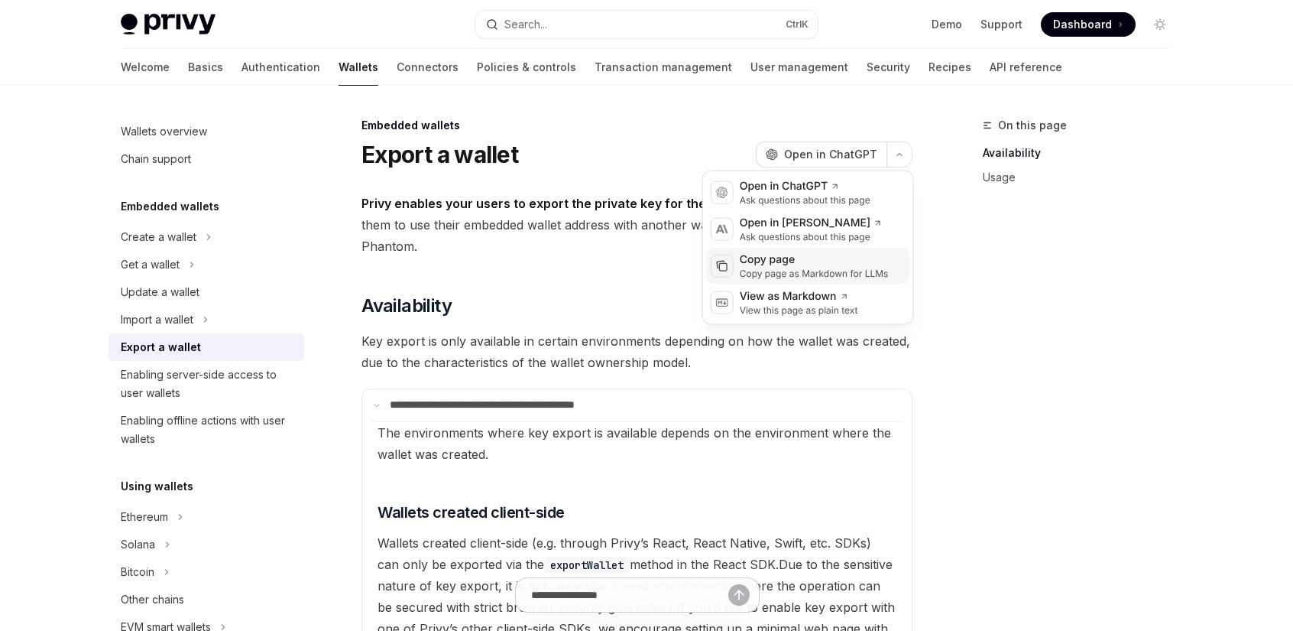
click at [794, 262] on div "Copy page" at bounding box center [814, 259] width 149 height 15
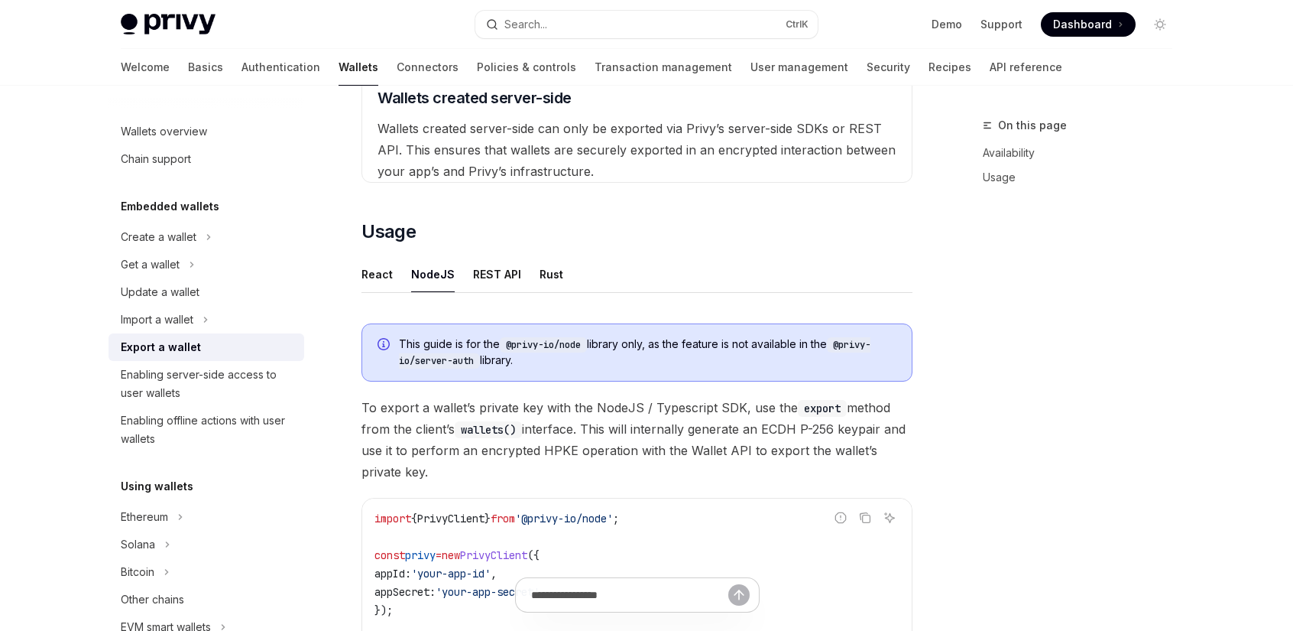
scroll to position [611, 0]
click at [481, 270] on div "REST API" at bounding box center [497, 272] width 48 height 36
type textarea "*"
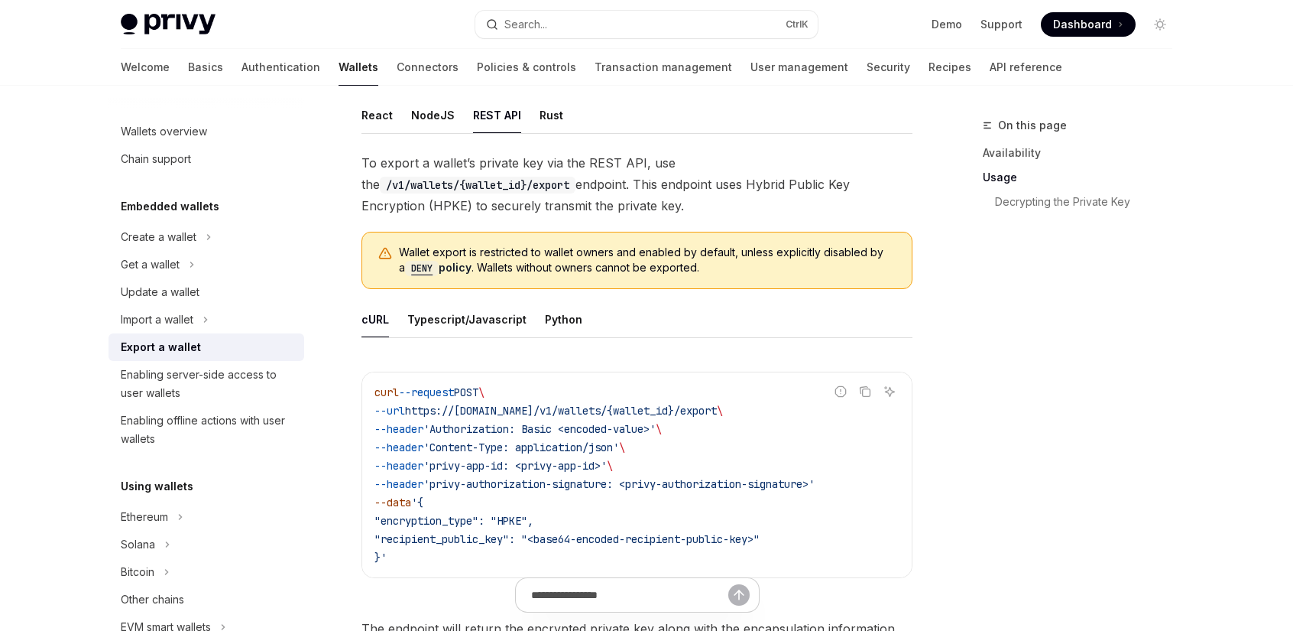
scroll to position [616, 0]
